Goal: Find specific page/section: Find specific page/section

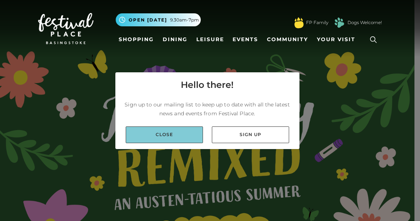
click at [181, 130] on link "Close" at bounding box center [164, 134] width 77 height 17
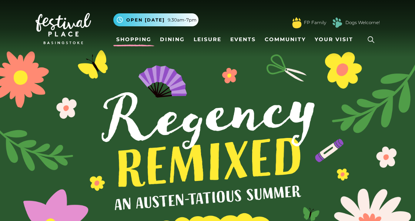
click at [132, 44] on link "Shopping" at bounding box center [133, 40] width 41 height 14
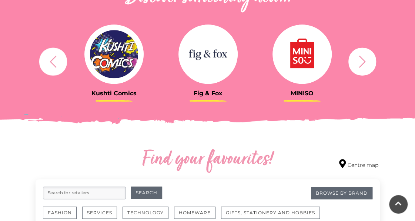
scroll to position [288, 0]
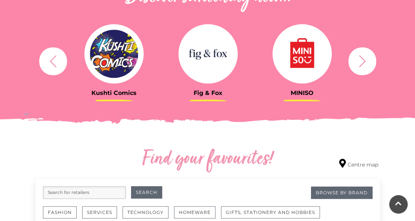
click at [358, 58] on icon "button" at bounding box center [362, 61] width 14 height 14
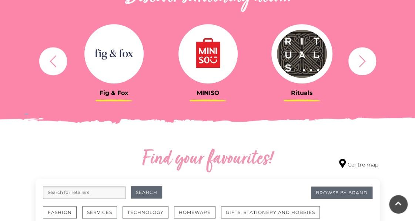
click at [358, 58] on icon "button" at bounding box center [362, 61] width 14 height 14
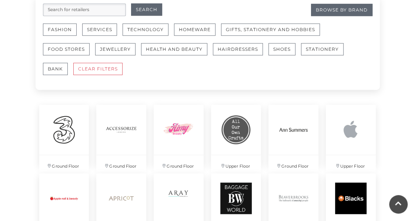
scroll to position [471, 0]
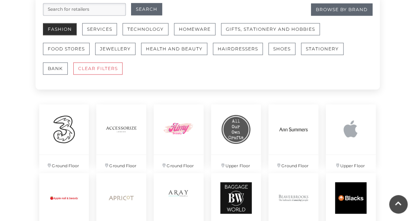
click at [56, 30] on button "Fashion" at bounding box center [60, 29] width 34 height 12
